Goal: Task Accomplishment & Management: Manage account settings

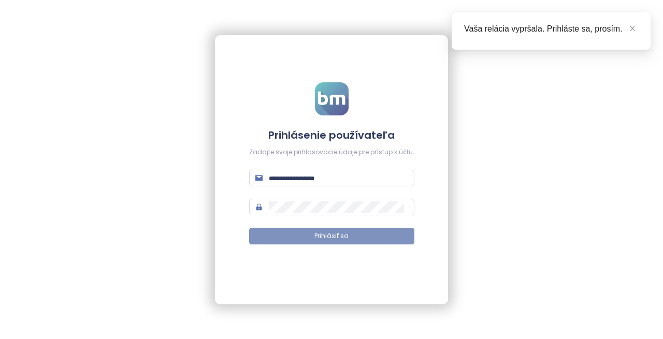
type input "**********"
click at [349, 242] on button "Prihlásiť sa" at bounding box center [331, 236] width 165 height 17
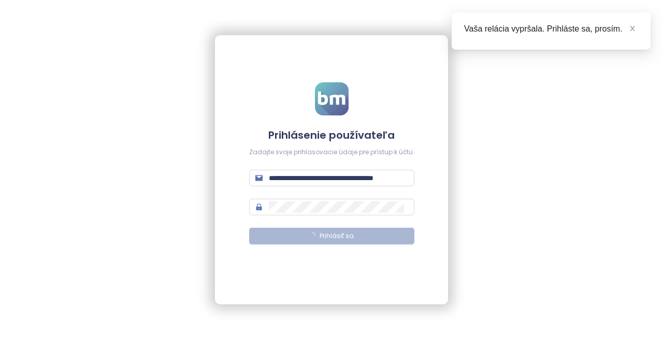
click at [339, 236] on span "Prihlásiť sa" at bounding box center [336, 236] width 34 height 10
